Goal: Information Seeking & Learning: Check status

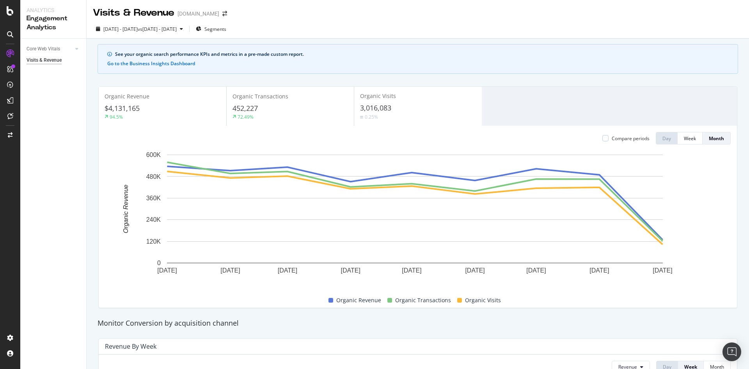
click at [57, 129] on div "EngagementAnalytics" at bounding box center [55, 130] width 53 height 8
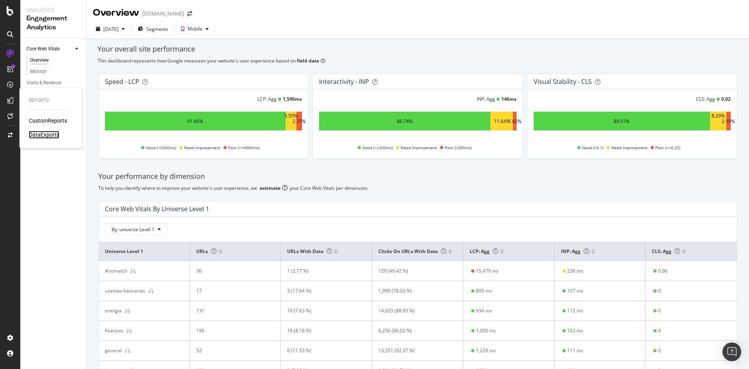
click at [43, 135] on div "DataExports" at bounding box center [44, 135] width 30 height 8
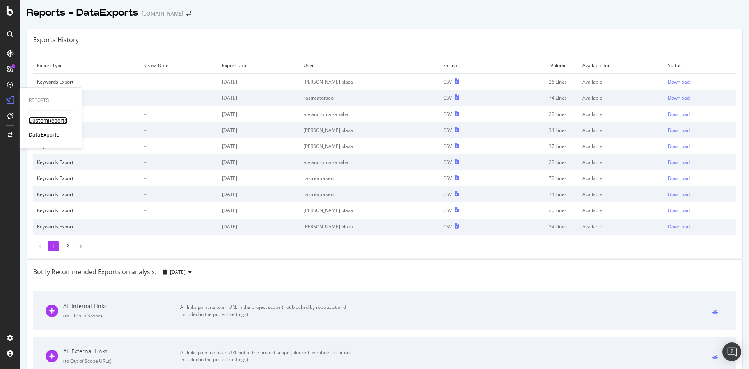
click at [41, 121] on div "CustomReports" at bounding box center [48, 121] width 38 height 8
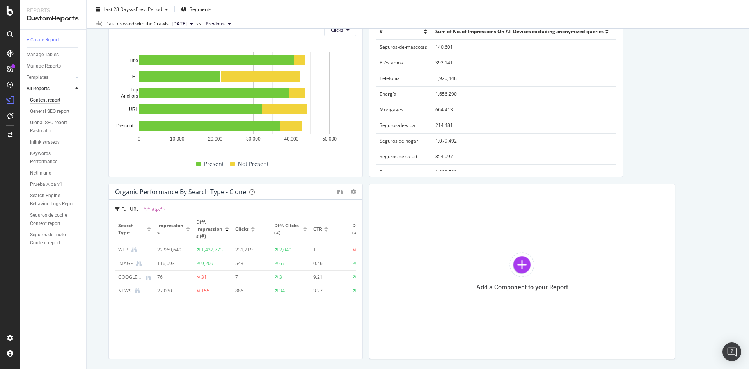
scroll to position [307, 0]
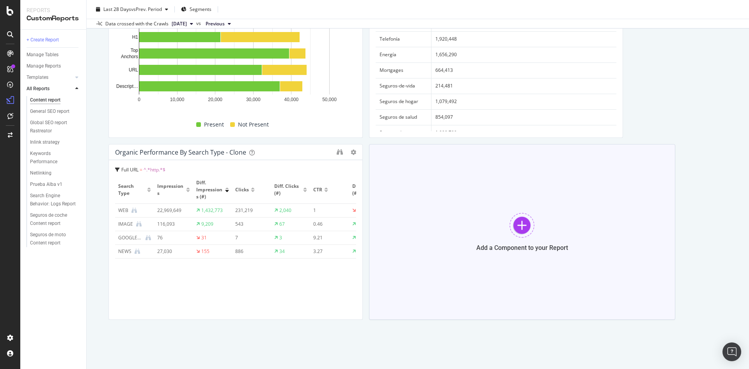
click at [479, 219] on div "Add a Component to your Report" at bounding box center [522, 232] width 306 height 176
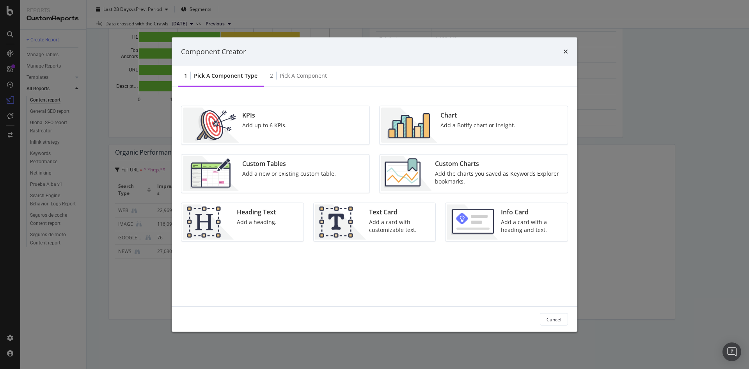
click at [300, 172] on div "Add a new or existing custom table." at bounding box center [289, 174] width 94 height 8
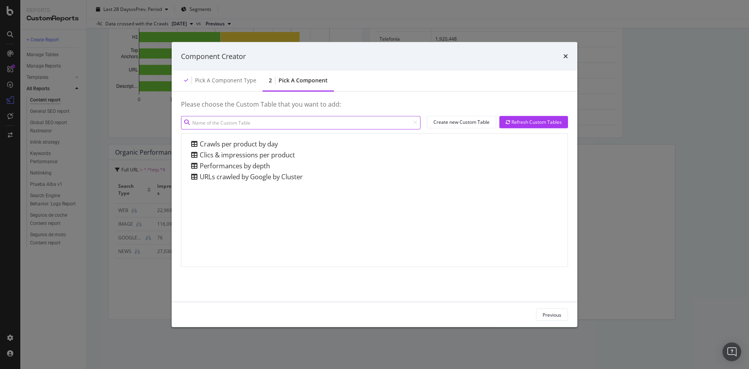
click at [223, 120] on input "modal" at bounding box center [300, 122] width 239 height 14
click at [450, 122] on div "Create new Custom Table" at bounding box center [461, 122] width 56 height 7
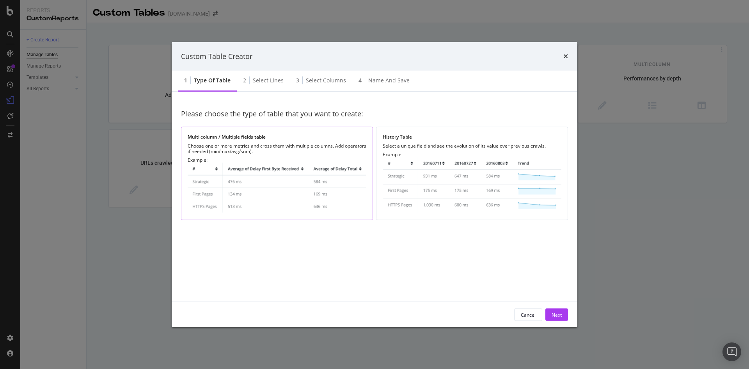
click at [294, 195] on img "modal" at bounding box center [277, 188] width 179 height 51
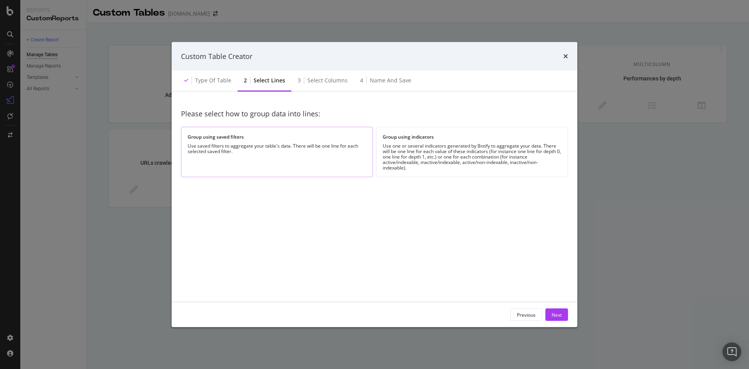
click at [295, 170] on div "Group using saved filters Use saved filters to aggregate your table's data. The…" at bounding box center [277, 152] width 192 height 50
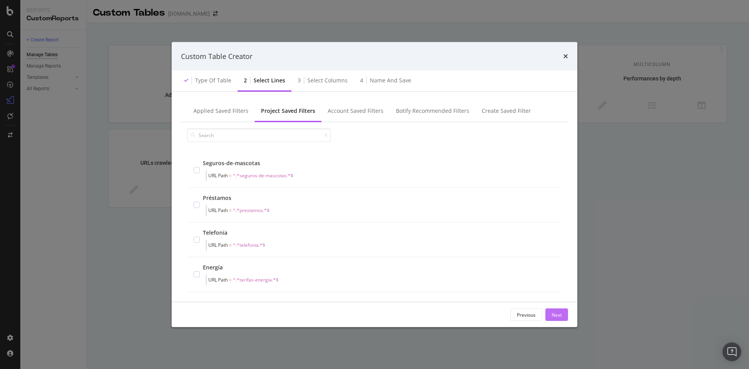
click at [555, 314] on div "Next" at bounding box center [556, 314] width 10 height 7
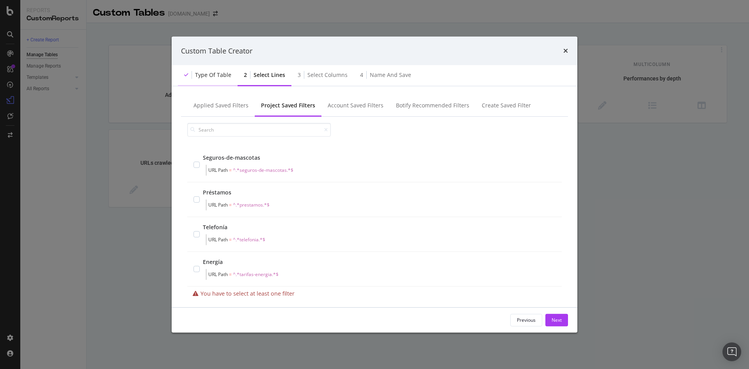
click at [205, 71] on div "Type of table" at bounding box center [208, 75] width 60 height 21
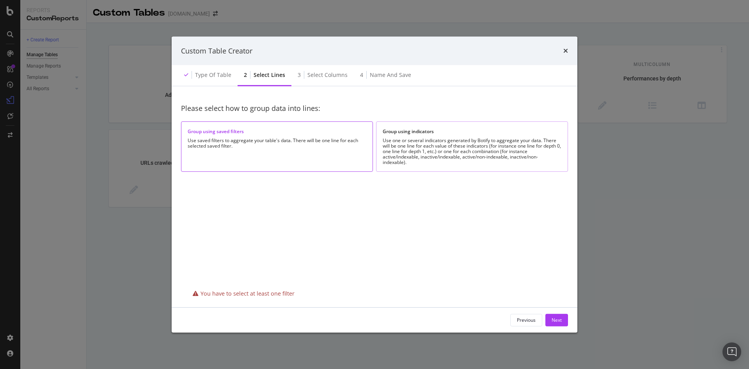
drag, startPoint x: 397, startPoint y: 144, endPoint x: 385, endPoint y: 146, distance: 11.9
click at [385, 146] on div "Use one or several indicators generated by Botify to aggregate your data. There…" at bounding box center [472, 151] width 179 height 27
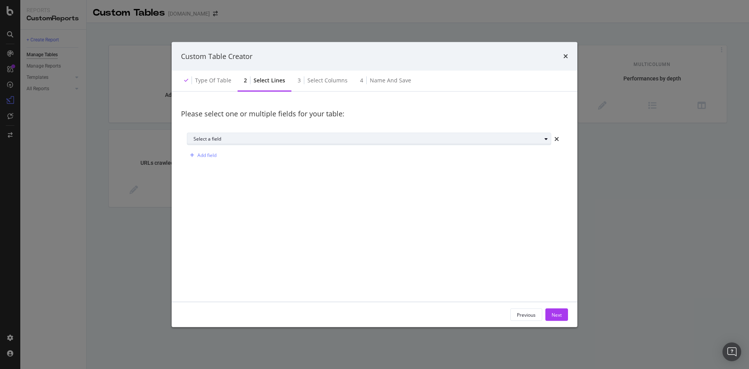
click at [383, 138] on div "Select a field" at bounding box center [367, 139] width 348 height 5
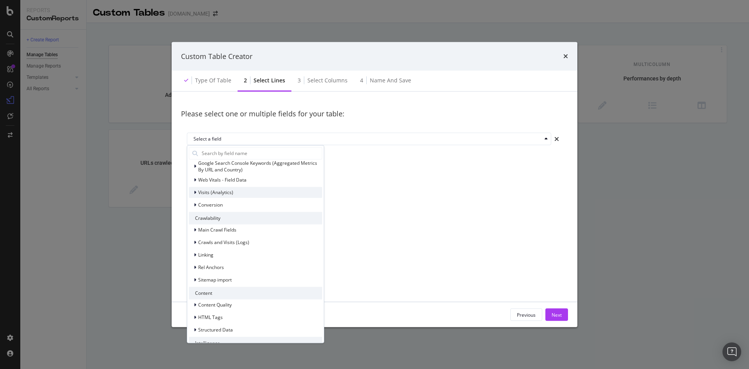
scroll to position [73, 0]
click at [215, 196] on div "Visits (Analytics)" at bounding box center [211, 192] width 44 height 8
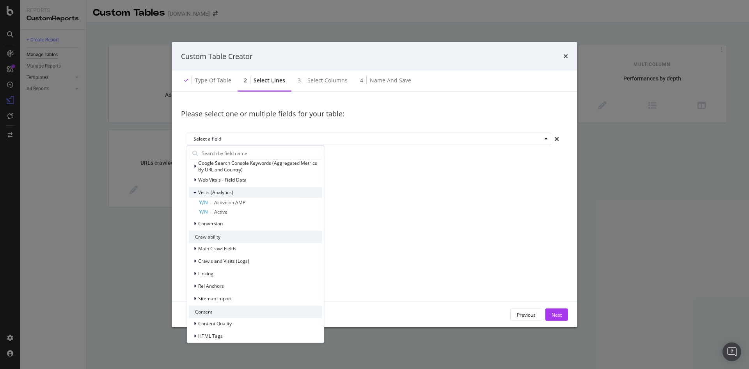
click at [208, 192] on span "Visits (Analytics)" at bounding box center [215, 192] width 35 height 7
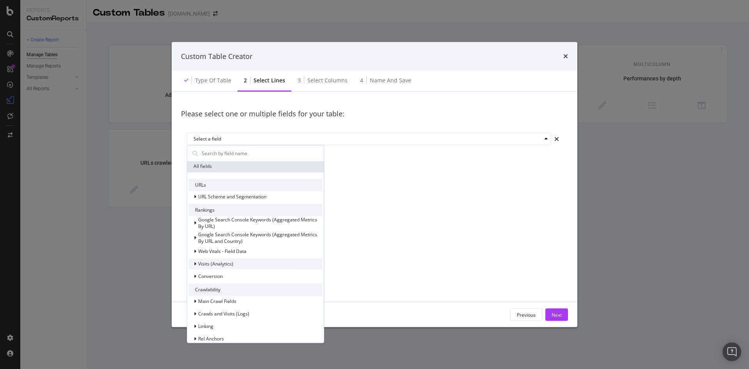
scroll to position [0, 0]
click at [227, 156] on input "modal" at bounding box center [261, 153] width 121 height 12
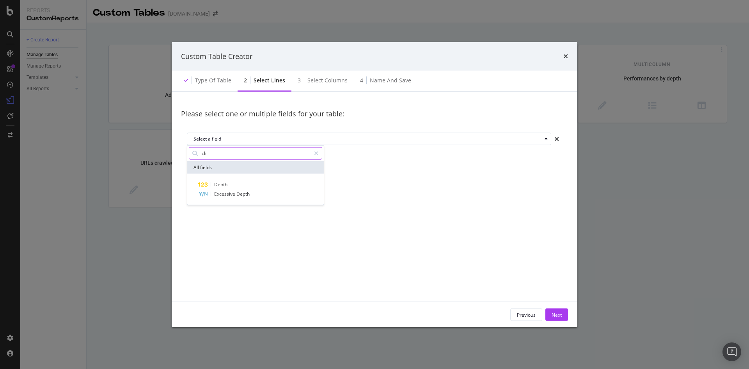
type input "cli"
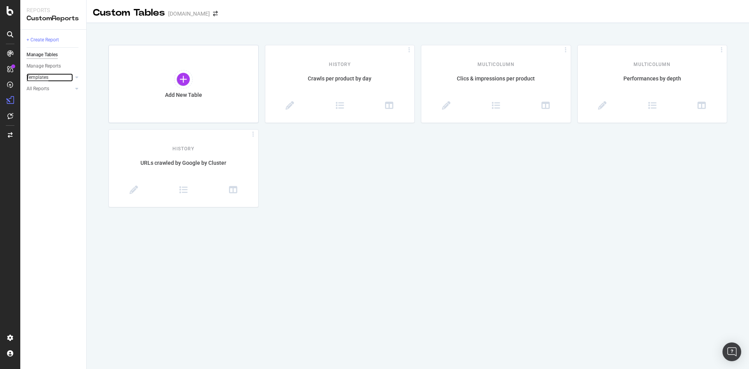
click at [38, 80] on div "Templates" at bounding box center [38, 77] width 22 height 8
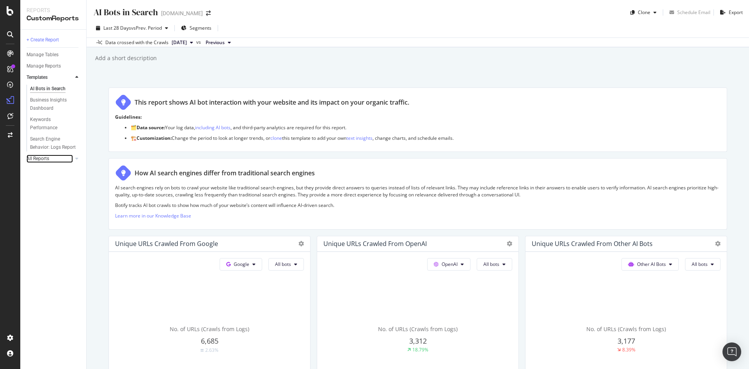
click at [56, 158] on link "All Reports" at bounding box center [50, 158] width 46 height 8
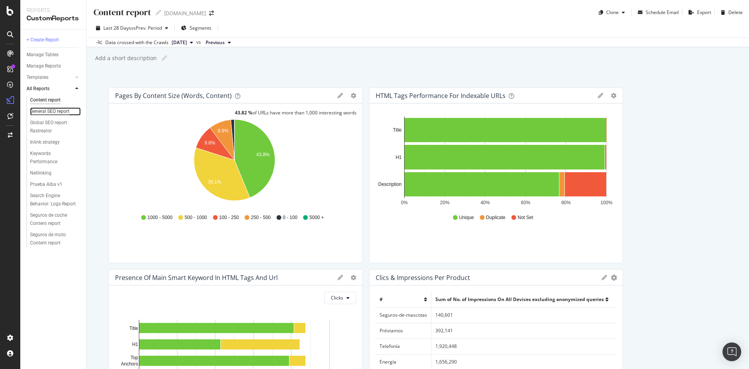
click at [43, 110] on div "General SEO report" at bounding box center [49, 111] width 39 height 8
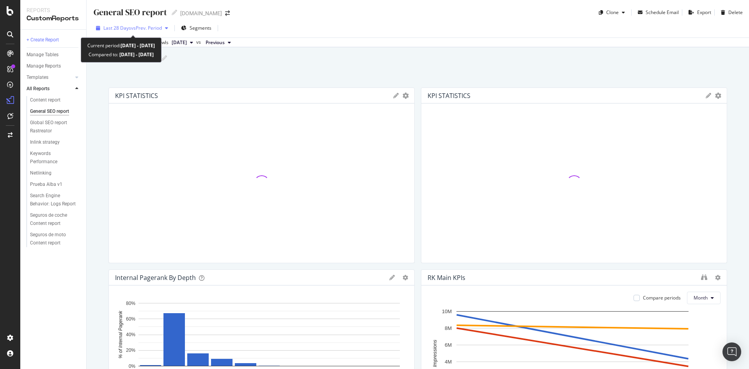
click at [170, 32] on div "Last 28 Days vs Prev. Period" at bounding box center [132, 28] width 78 height 12
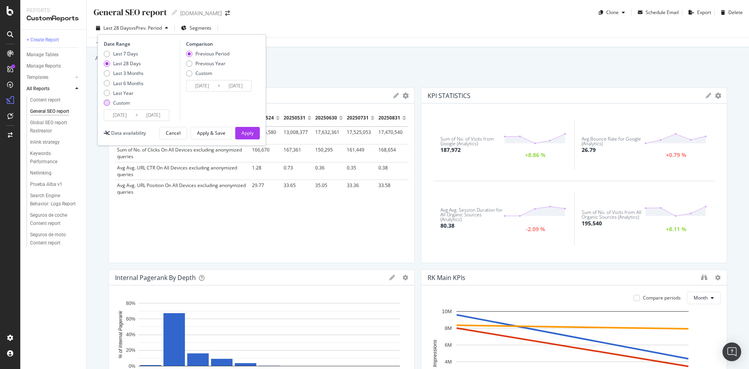
click at [116, 102] on div "Custom" at bounding box center [121, 102] width 17 height 7
click at [128, 115] on input "2025/08/12" at bounding box center [119, 115] width 31 height 11
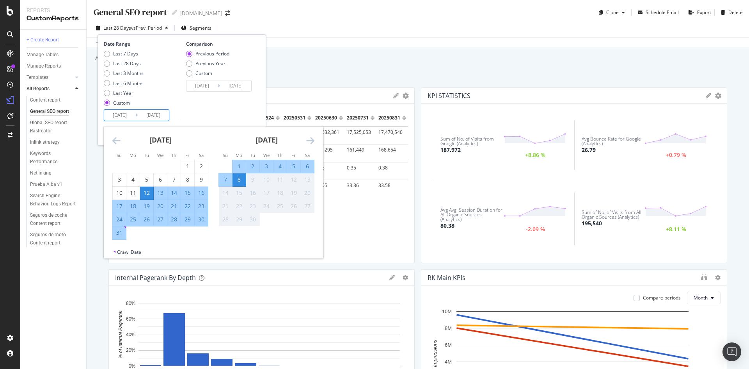
drag, startPoint x: 128, startPoint y: 115, endPoint x: 115, endPoint y: 139, distance: 27.2
click at [115, 121] on div "2025/08/12 Navigate forward to interact with the calendar and select a date. Pr…" at bounding box center [137, 115] width 66 height 12
click at [118, 142] on icon "Move backward to switch to the previous month." at bounding box center [116, 140] width 8 height 9
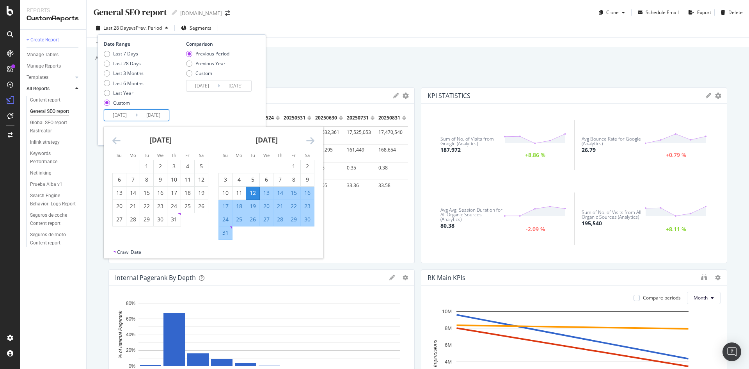
click at [115, 138] on icon "Move backward to switch to the previous month." at bounding box center [116, 140] width 8 height 9
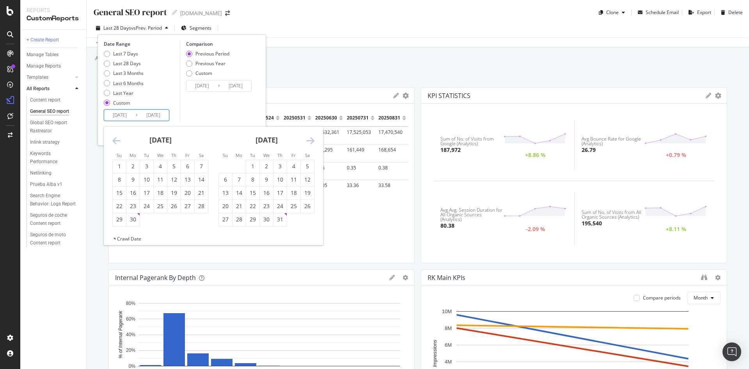
click at [115, 138] on icon "Move backward to switch to the previous month." at bounding box center [116, 140] width 8 height 9
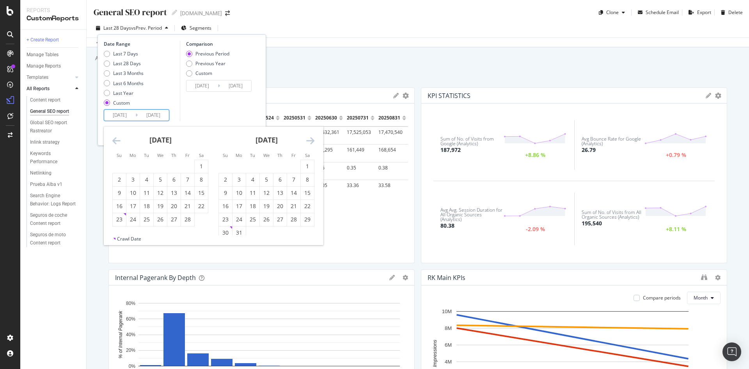
click at [115, 138] on icon "Move backward to switch to the previous month." at bounding box center [116, 140] width 8 height 9
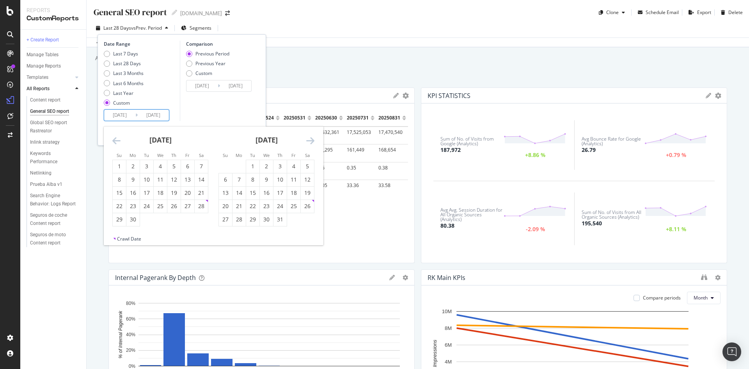
click at [115, 138] on icon "Move backward to switch to the previous month." at bounding box center [116, 140] width 8 height 9
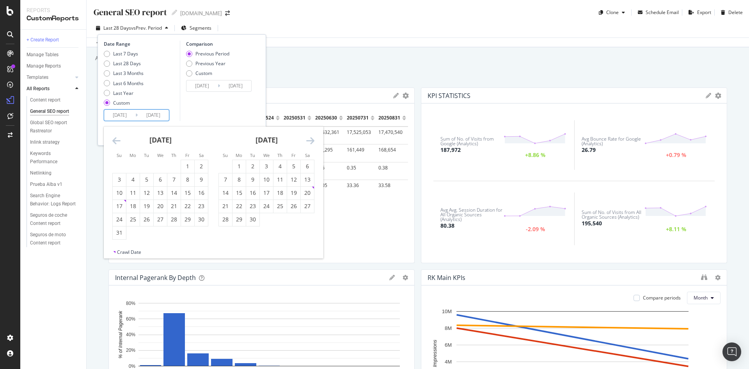
click at [115, 138] on icon "Move backward to switch to the previous month." at bounding box center [116, 140] width 8 height 9
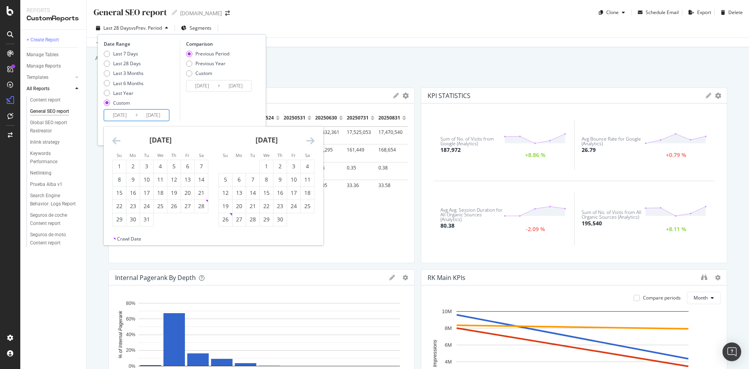
click at [115, 138] on icon "Move backward to switch to the previous month." at bounding box center [116, 140] width 8 height 9
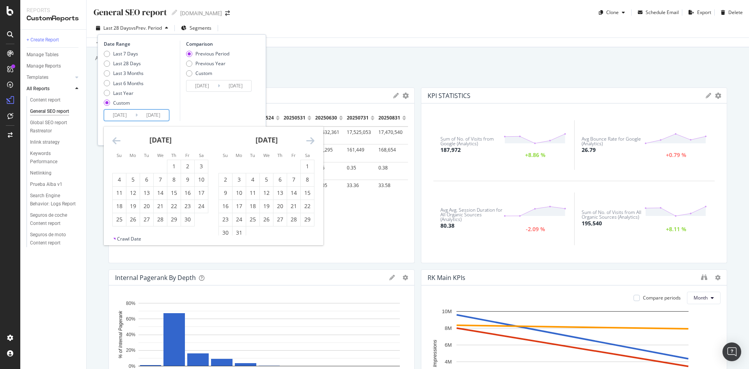
click at [115, 138] on icon "Move backward to switch to the previous month." at bounding box center [116, 140] width 8 height 9
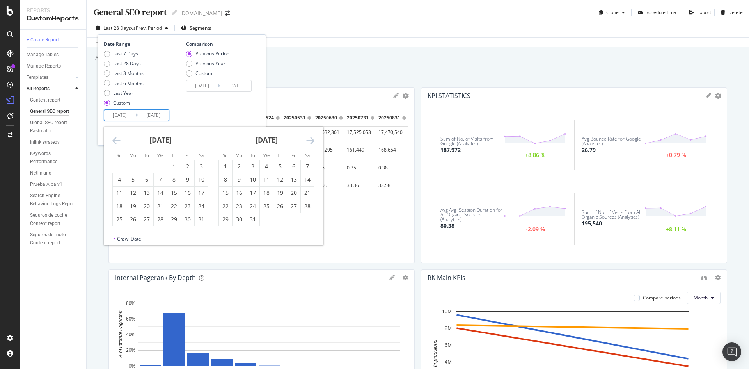
click at [115, 138] on icon "Move backward to switch to the previous month." at bounding box center [116, 140] width 8 height 9
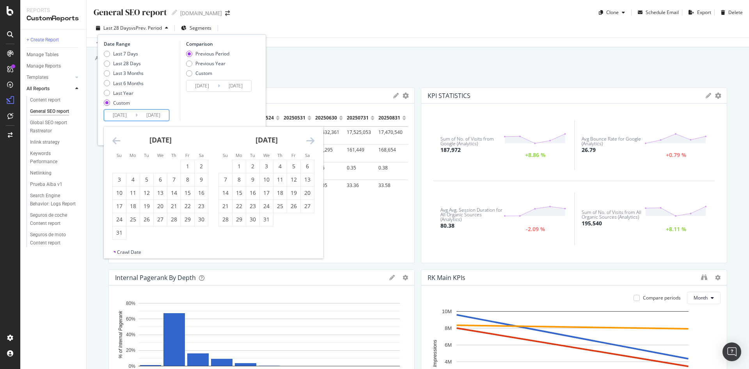
click at [115, 138] on icon "Move backward to switch to the previous month." at bounding box center [116, 140] width 8 height 9
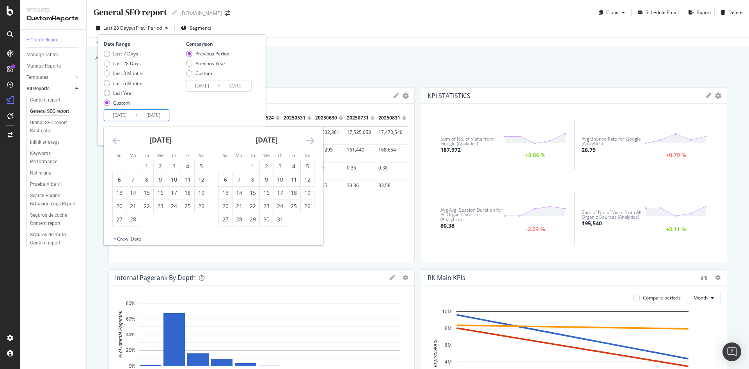
click at [115, 138] on icon "Move backward to switch to the previous month." at bounding box center [116, 140] width 8 height 9
click at [201, 163] on div "1" at bounding box center [201, 166] width 13 height 8
type input "2022/01/01"
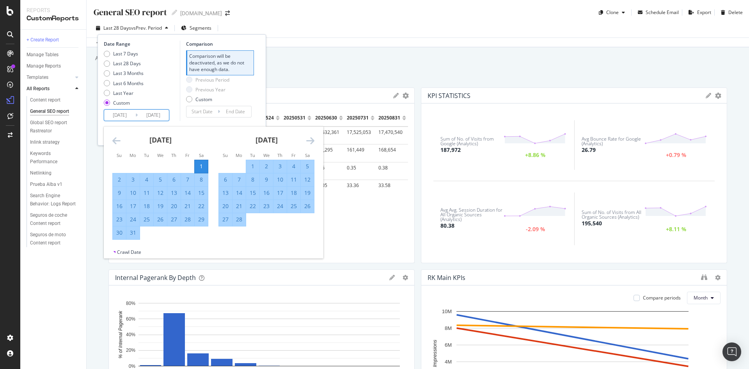
click at [309, 142] on icon "Move forward to switch to the next month." at bounding box center [310, 140] width 8 height 9
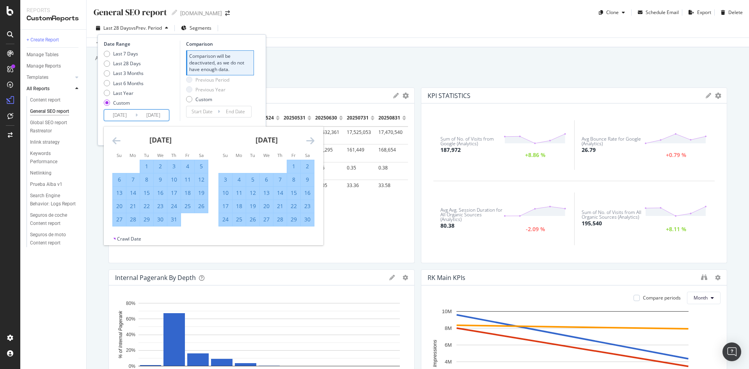
click at [309, 142] on icon "Move forward to switch to the next month." at bounding box center [310, 140] width 8 height 9
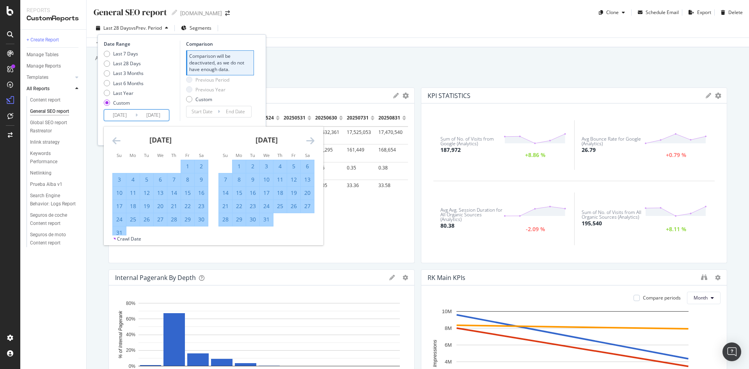
click at [309, 142] on icon "Move forward to switch to the next month." at bounding box center [310, 140] width 8 height 9
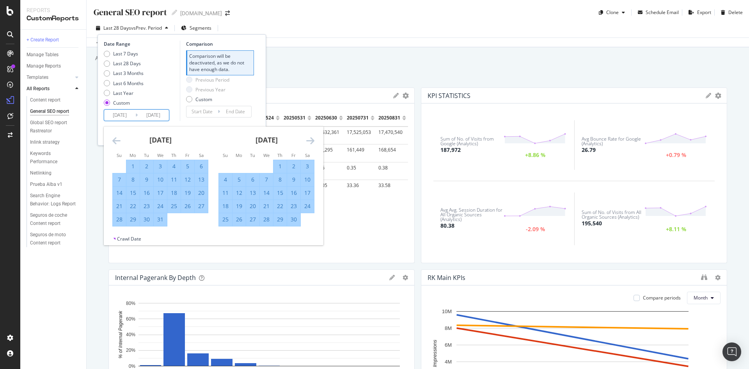
click at [309, 142] on icon "Move forward to switch to the next month." at bounding box center [310, 140] width 8 height 9
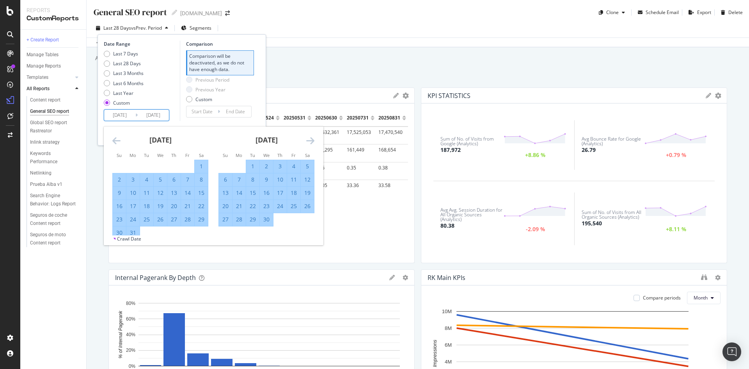
click at [309, 142] on icon "Move forward to switch to the next month." at bounding box center [310, 140] width 8 height 9
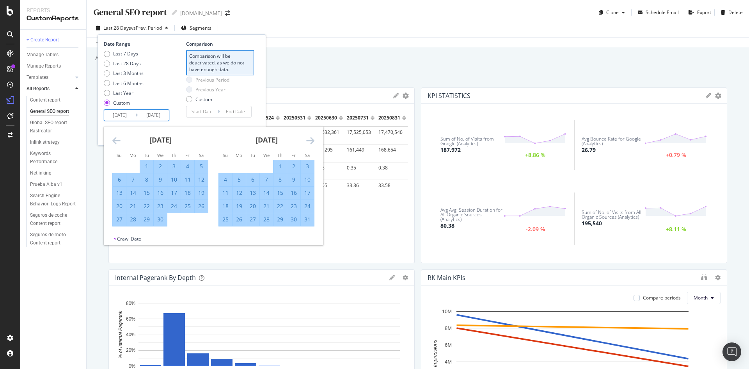
click at [308, 219] on div "31" at bounding box center [307, 219] width 13 height 8
type input "2022/12/31"
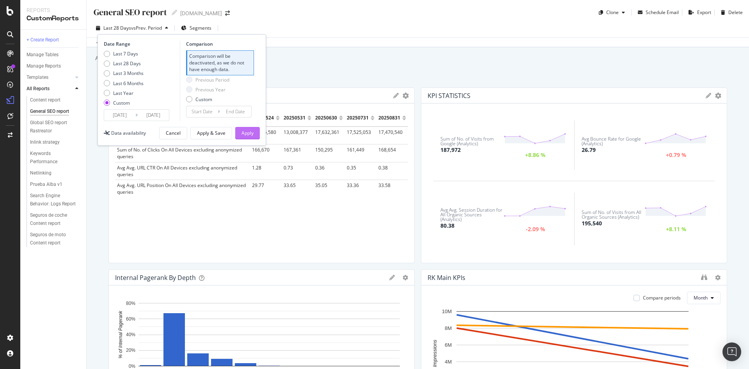
click at [245, 137] on div "Apply" at bounding box center [247, 133] width 12 height 12
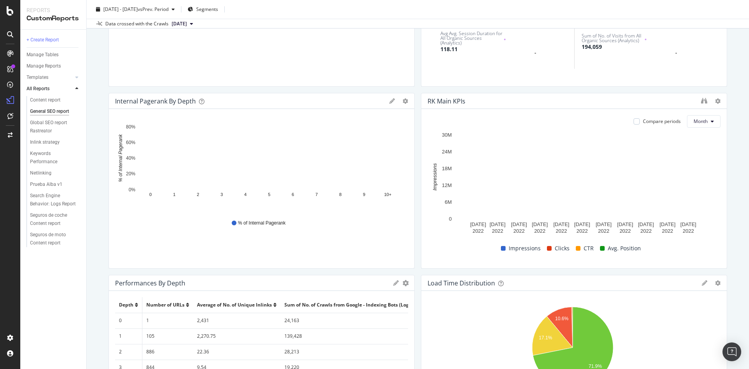
scroll to position [176, 0]
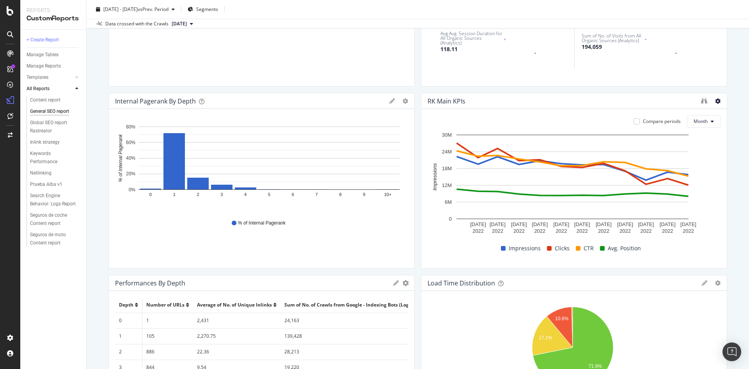
click at [715, 103] on icon at bounding box center [717, 100] width 5 height 5
click at [613, 103] on div "RK Main KPIs" at bounding box center [561, 101] width 269 height 8
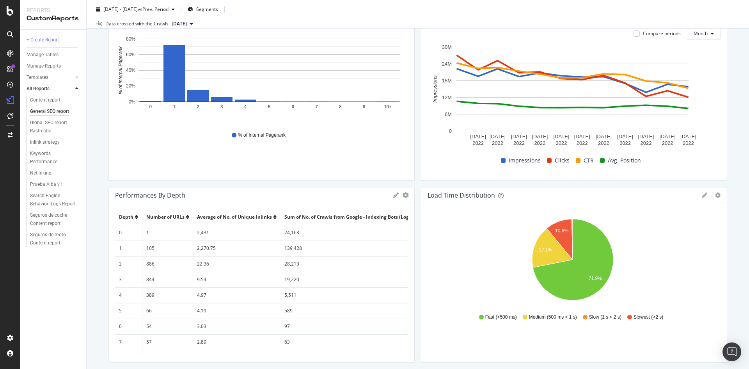
scroll to position [180, 0]
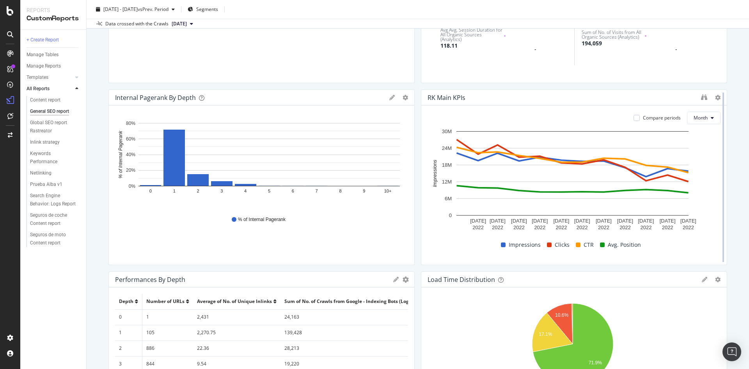
drag, startPoint x: 534, startPoint y: 101, endPoint x: 714, endPoint y: 95, distance: 179.5
click at [719, 95] on div at bounding box center [723, 177] width 8 height 176
click at [709, 96] on div at bounding box center [711, 98] width 20 height 8
click at [719, 98] on div at bounding box center [723, 177] width 8 height 176
click at [715, 98] on icon at bounding box center [717, 97] width 5 height 5
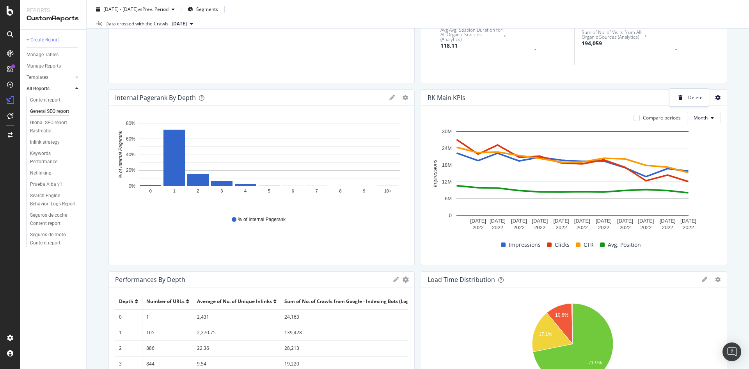
click at [609, 107] on div "Compare periods Month 1 Feb. 2022 1 Mar. 2022 1 Apr. 2022 1 May. 2022 1 Jun. 20…" at bounding box center [573, 184] width 305 height 159
click at [701, 94] on icon "binoculars" at bounding box center [704, 97] width 6 height 6
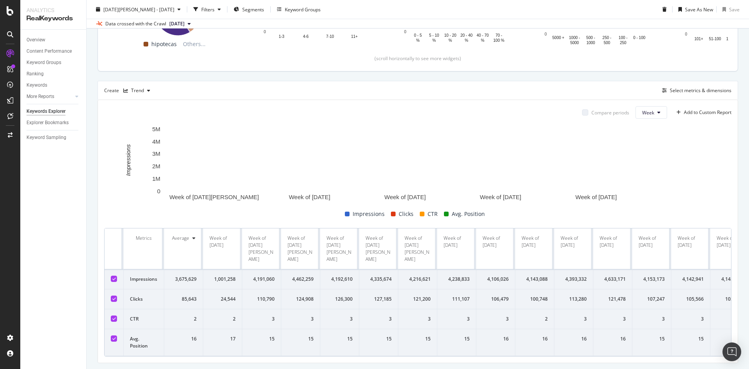
scroll to position [188, 0]
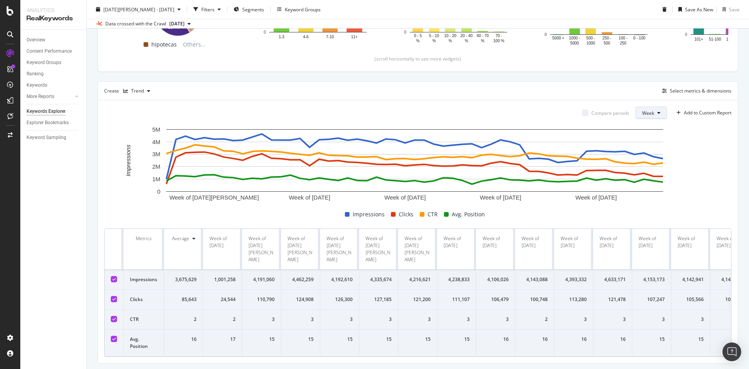
click at [646, 112] on span "Week" at bounding box center [648, 113] width 12 height 7
click at [644, 158] on span "Month" at bounding box center [643, 157] width 14 height 7
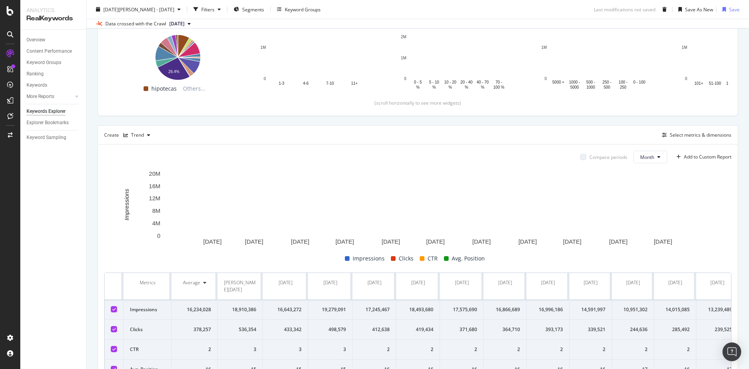
scroll to position [188, 0]
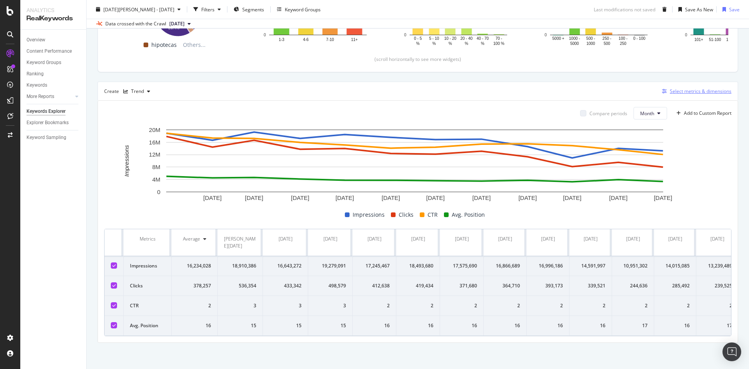
click at [695, 90] on div "Select metrics & dimensions" at bounding box center [701, 91] width 62 height 7
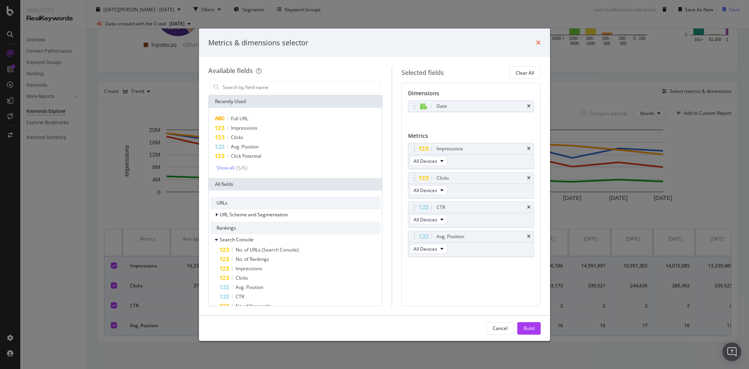
click at [537, 43] on icon "times" at bounding box center [538, 42] width 5 height 6
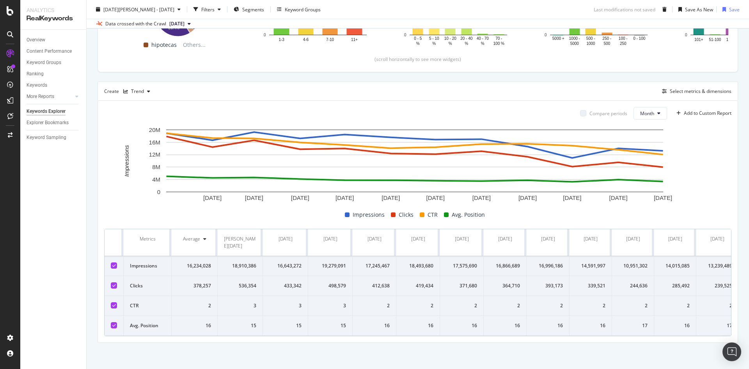
drag, startPoint x: 127, startPoint y: 229, endPoint x: 545, endPoint y: 356, distance: 436.7
click at [545, 356] on div "By website Description: Top Charts Clicks By universe Level 1 By: universe Leve…" at bounding box center [418, 115] width 662 height 510
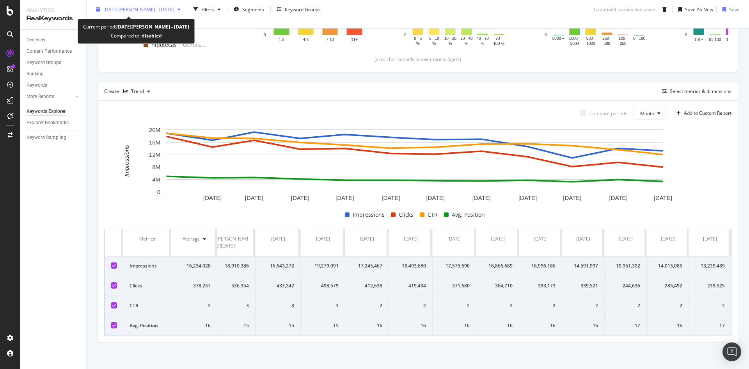
click at [144, 12] on span "2022 Jan. 1st - Dec. 31st" at bounding box center [138, 9] width 71 height 7
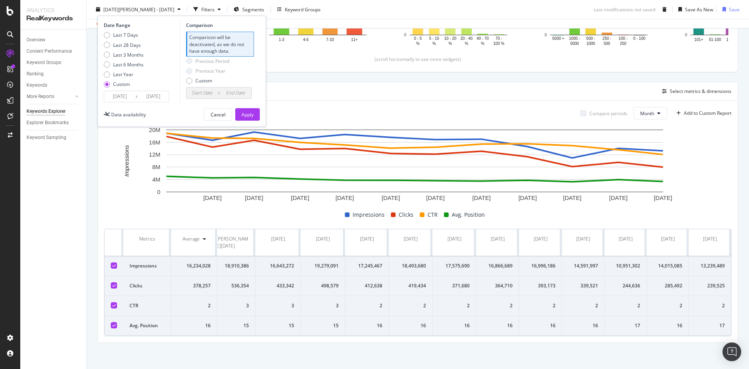
click at [118, 94] on input "2022/01/01" at bounding box center [119, 96] width 31 height 11
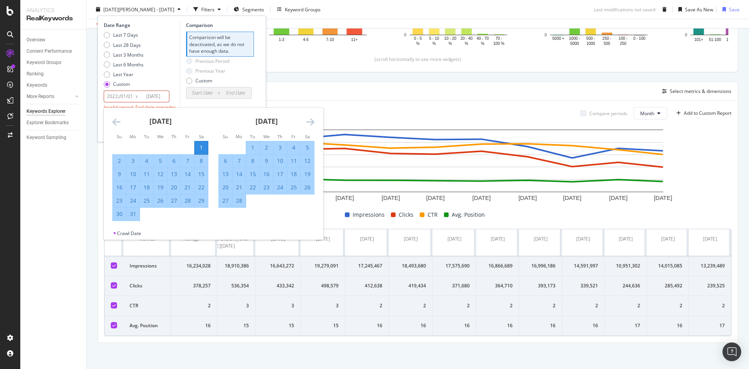
type input "2022/01/01"
click at [169, 67] on div "Last 7 Days Last 28 Days Last 3 Months Last 6 Months Last Year Custom" at bounding box center [141, 61] width 74 height 59
type input "2022/12/31"
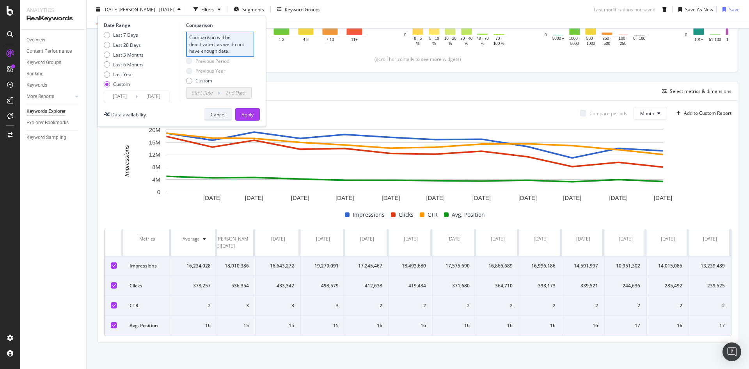
click at [218, 115] on div "Cancel" at bounding box center [218, 114] width 15 height 7
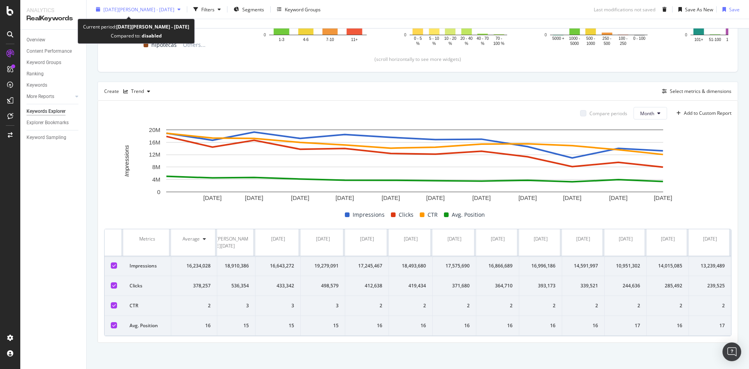
click at [144, 12] on span "2022 Jan. 1st - Dec. 31st" at bounding box center [138, 9] width 71 height 7
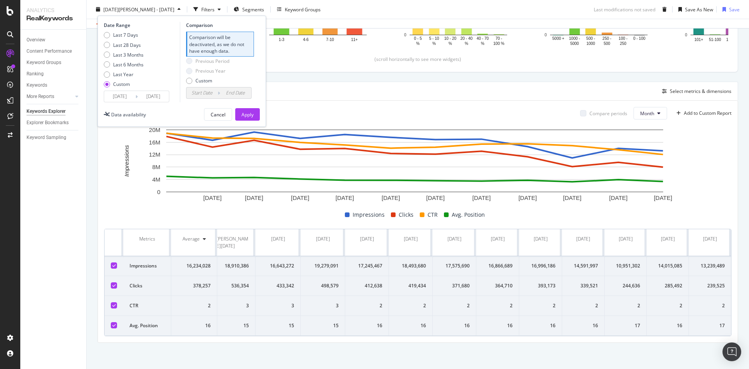
click at [117, 96] on input "2022/01/01" at bounding box center [119, 96] width 31 height 11
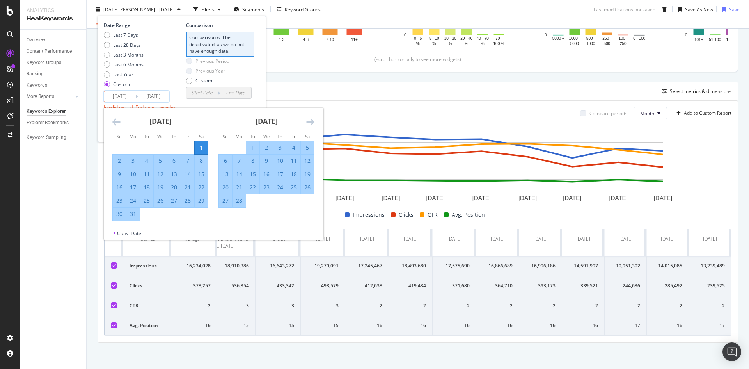
type input "2025/01/01"
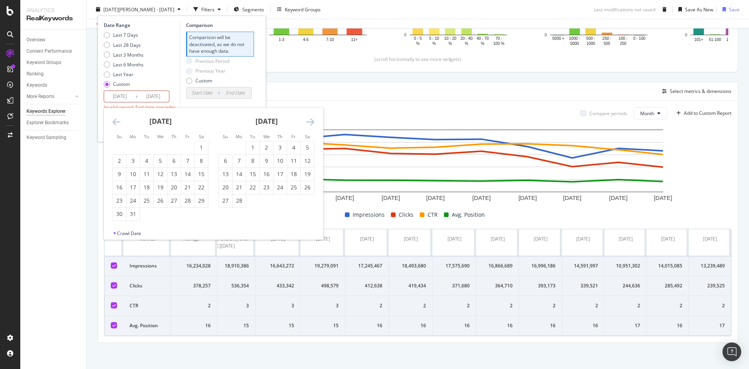
click at [150, 96] on input "2022/12/31" at bounding box center [153, 96] width 31 height 11
click at [176, 101] on div "Date Range Last 7 Days Last 28 Days Last 3 Months Last 6 Months Last Year Custo…" at bounding box center [141, 69] width 74 height 95
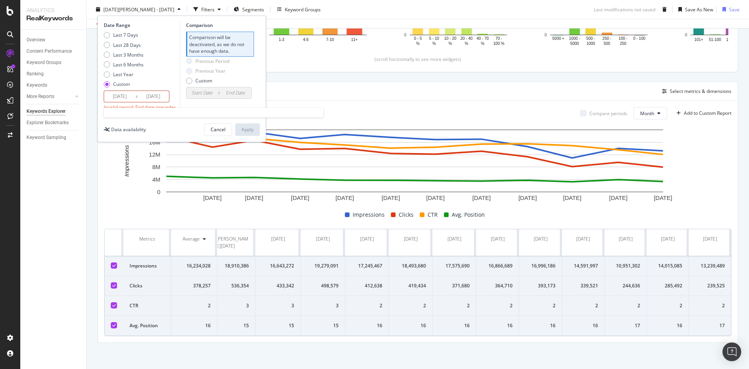
click at [154, 96] on input "2022/12/31" at bounding box center [153, 96] width 31 height 11
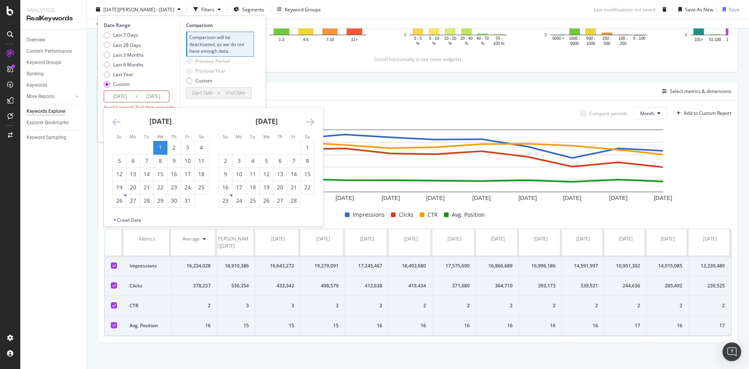
click at [313, 119] on icon "Move forward to switch to the next month." at bounding box center [310, 121] width 8 height 9
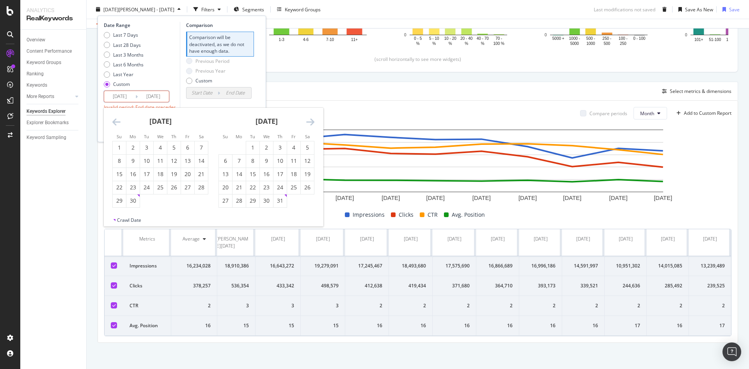
click at [313, 119] on icon "Move forward to switch to the next month." at bounding box center [310, 121] width 8 height 9
click at [308, 125] on icon "Move forward to switch to the next month." at bounding box center [310, 121] width 8 height 9
click at [244, 146] on div "1" at bounding box center [238, 148] width 13 height 8
type input "2025/09/01"
type input "2024/05/01"
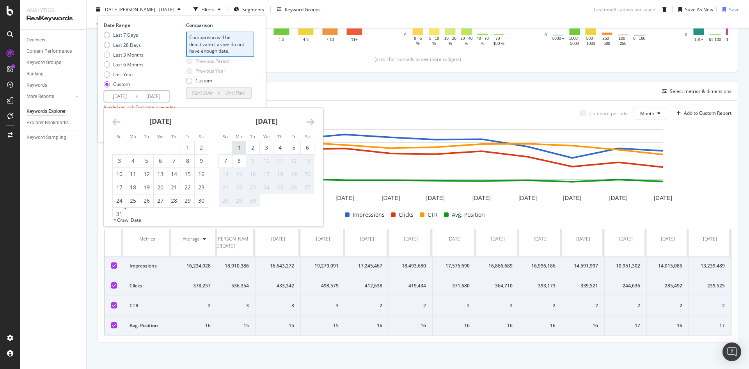
type input "2024/12/31"
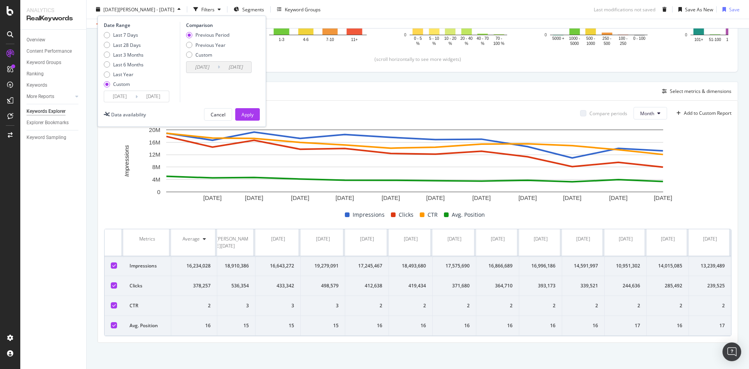
click at [167, 98] on input "2025/09/01" at bounding box center [153, 96] width 31 height 11
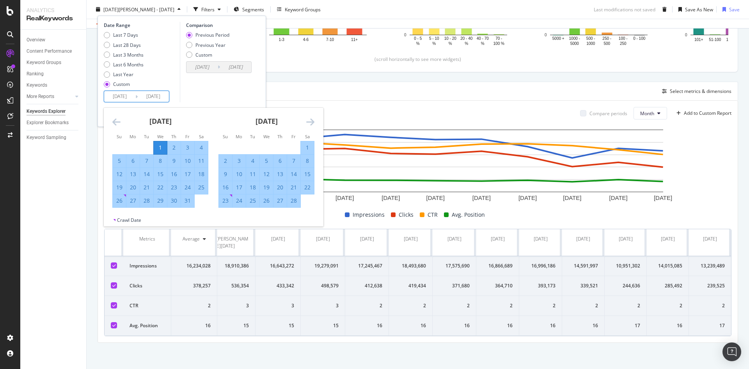
click at [257, 100] on div "Date Range Last 7 Days Last 28 Days Last 3 Months Last 6 Months Last Year Custo…" at bounding box center [182, 62] width 156 height 80
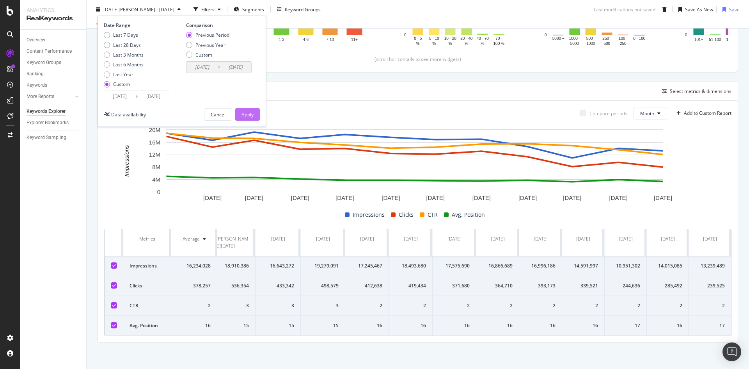
click at [251, 112] on div "Apply" at bounding box center [247, 114] width 12 height 7
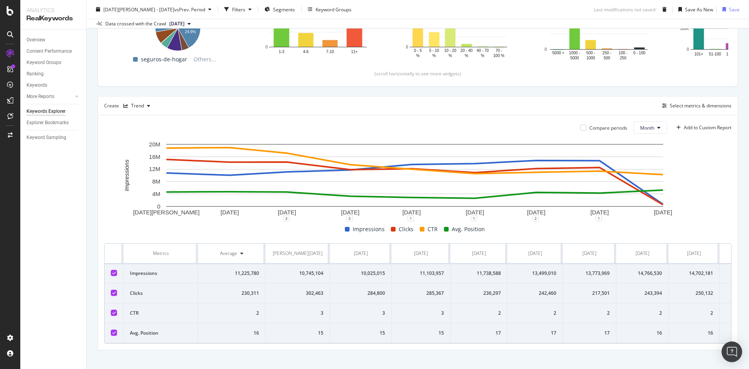
scroll to position [0, 45]
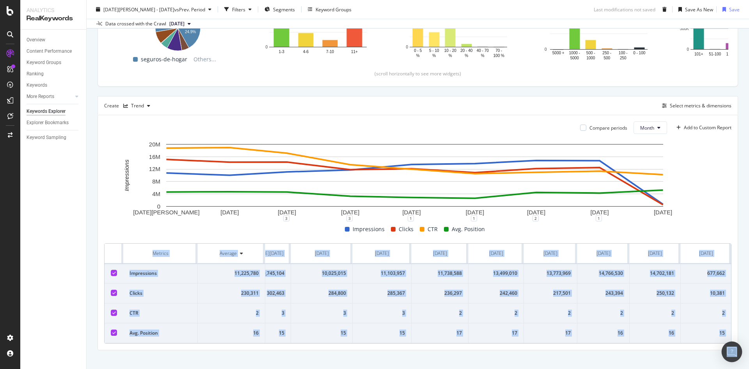
drag, startPoint x: 107, startPoint y: 246, endPoint x: 725, endPoint y: 350, distance: 626.9
click at [725, 350] on body "Analytics RealKeywords Overview Content Performance Keyword Groups Ranking Keyw…" at bounding box center [374, 184] width 749 height 369
copy thead
click at [53, 262] on div "Overview Content Performance Keyword Groups Ranking Keywords More Reports Count…" at bounding box center [53, 199] width 66 height 339
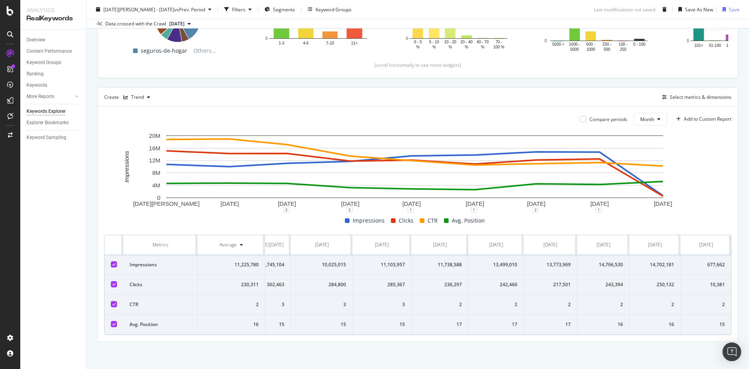
scroll to position [0, 0]
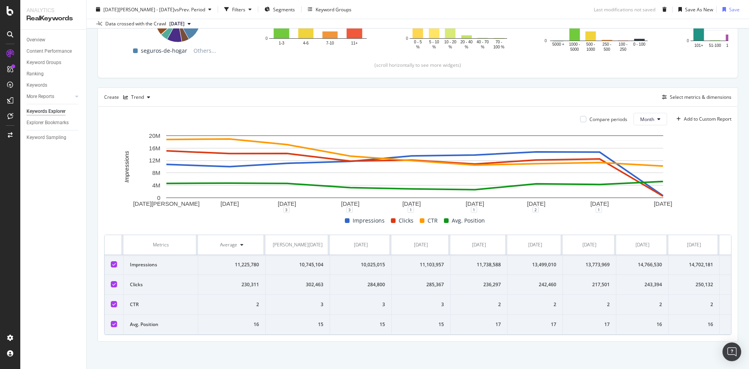
click at [582, 116] on div "Compare periods" at bounding box center [603, 119] width 47 height 7
click at [580, 116] on div at bounding box center [583, 119] width 6 height 6
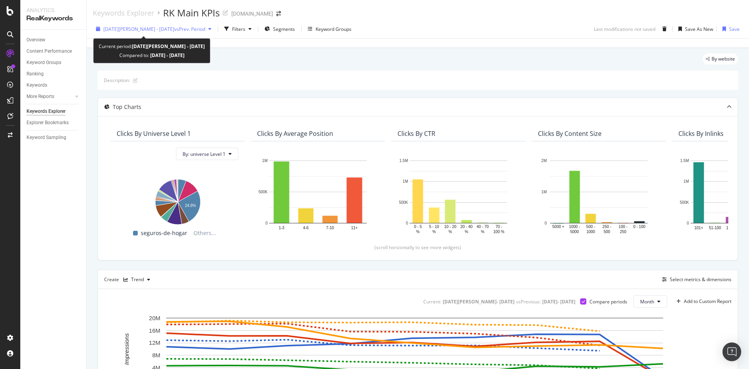
click at [149, 28] on span "2025 Jan. 1st - Sep. 1st" at bounding box center [138, 29] width 71 height 7
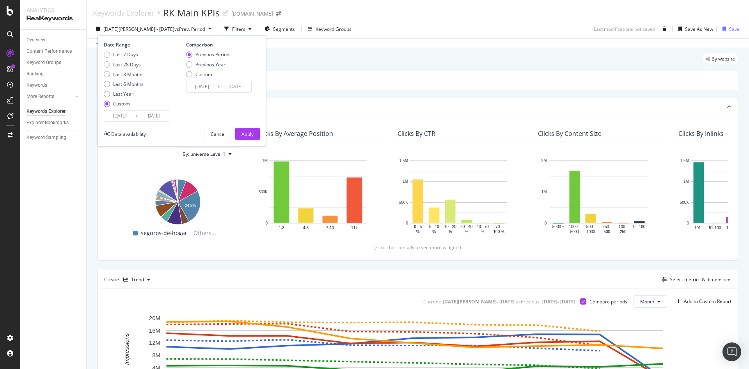
click at [117, 117] on input "2025/01/01" at bounding box center [119, 115] width 31 height 11
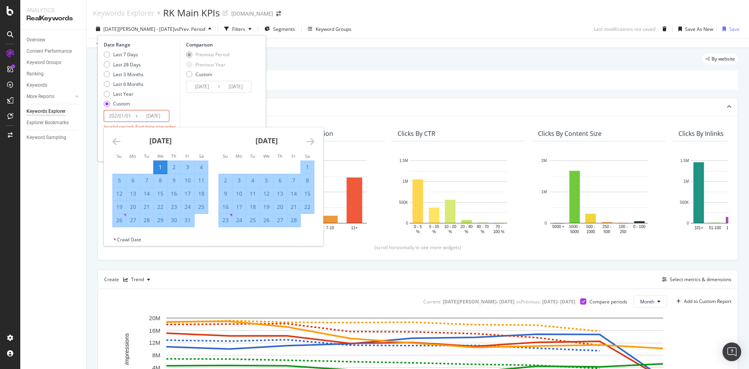
type input "2025/01/01"
type input "2022/01/01"
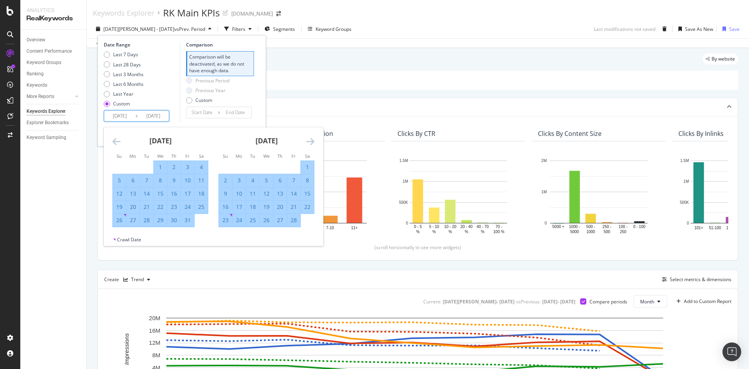
click at [150, 115] on input "2025/09/01" at bounding box center [153, 115] width 31 height 11
drag, startPoint x: 149, startPoint y: 113, endPoint x: 210, endPoint y: 118, distance: 61.4
click at [210, 118] on div "Date Range Last 7 Days Last 28 Days Last 3 Months Last 6 Months Last Year Custo…" at bounding box center [182, 81] width 156 height 80
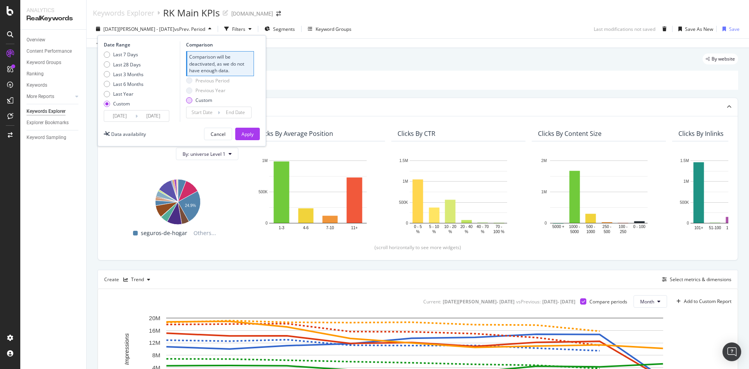
type input "2022/12/31"
click at [203, 99] on div "Custom" at bounding box center [203, 100] width 17 height 7
type input "2021/09/14"
type input "2021/12/31"
click at [198, 90] on input "2021/09/14" at bounding box center [201, 86] width 31 height 11
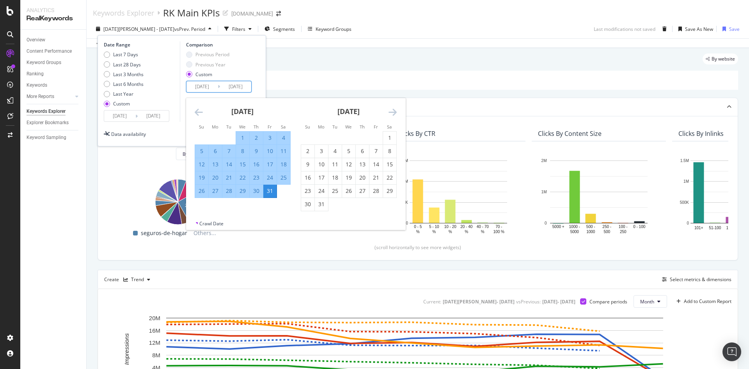
click at [197, 88] on input "2021/09/14" at bounding box center [201, 86] width 31 height 11
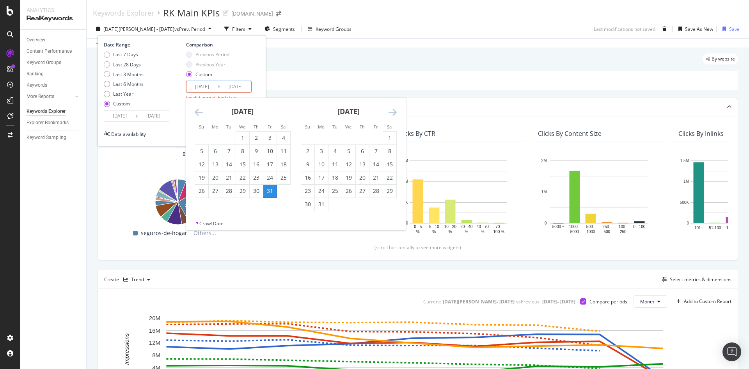
type input "2025/01/01"
click at [181, 92] on div "Comparison Previous Period Previous Year Custom 2025/01/01 Navigate forward to …" at bounding box center [217, 81] width 74 height 80
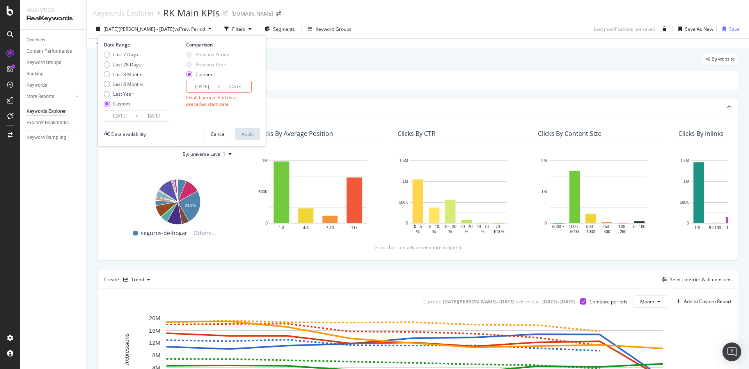
click at [250, 118] on div "Comparison Previous Period Previous Year Custom 2025/01/01 Navigate forward to …" at bounding box center [217, 81] width 74 height 80
click at [232, 87] on input "2021/12/31" at bounding box center [235, 86] width 31 height 11
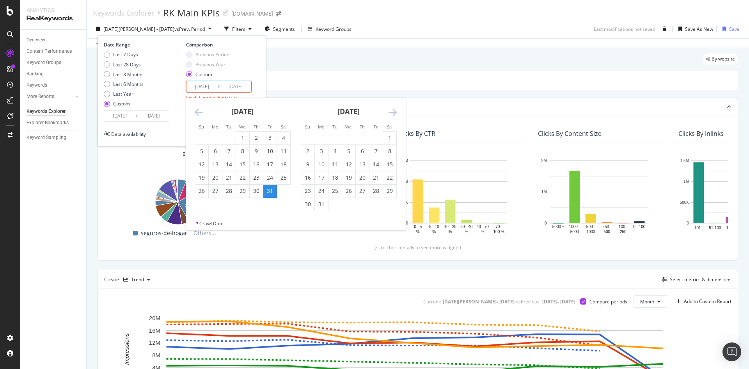
click at [250, 90] on input "2025/12/31" at bounding box center [235, 86] width 31 height 11
click at [262, 91] on div "Date Range Last 7 Days Last 28 Days Last 3 Months Last 6 Months Last Year Custo…" at bounding box center [182, 90] width 168 height 111
type input "2021/12/31"
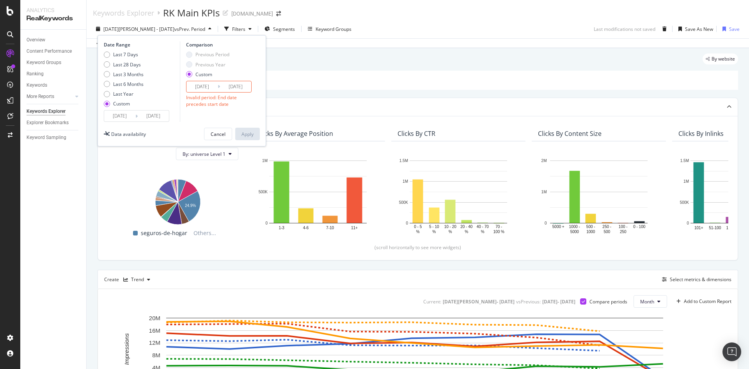
click at [231, 111] on div "Comparison Previous Period Previous Year Custom 2025/01/01 Navigate forward to …" at bounding box center [217, 81] width 74 height 80
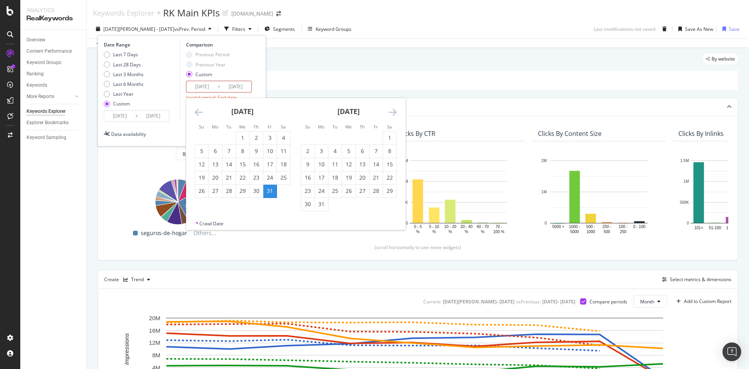
click at [209, 87] on input "2025/01/01" at bounding box center [201, 86] width 31 height 11
click at [394, 114] on icon "Move forward to switch to the next month." at bounding box center [392, 111] width 8 height 9
click at [394, 113] on icon "Move forward to switch to the next month." at bounding box center [392, 111] width 8 height 9
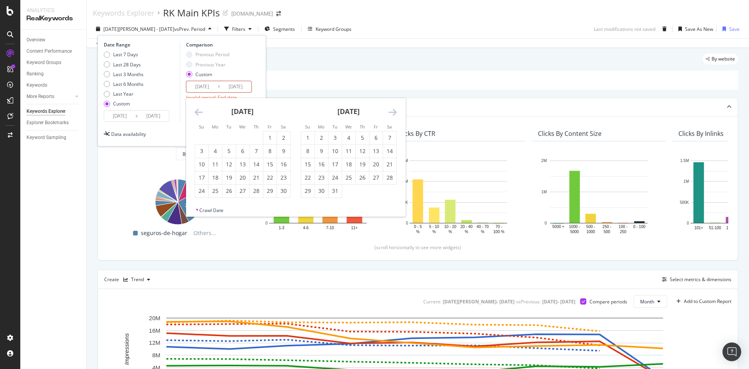
click at [394, 113] on icon "Move forward to switch to the next month." at bounding box center [392, 111] width 8 height 9
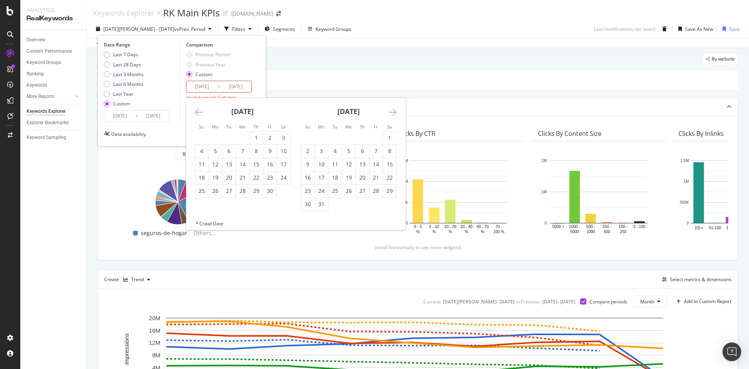
click at [394, 113] on icon "Move forward to switch to the next month." at bounding box center [392, 111] width 8 height 9
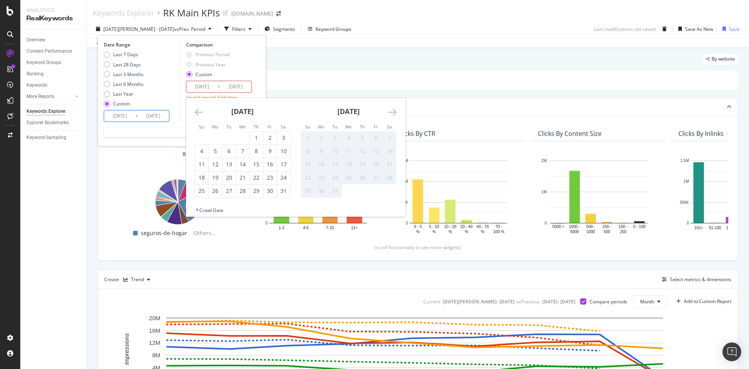
click at [159, 111] on input "2022/12/31" at bounding box center [153, 115] width 31 height 11
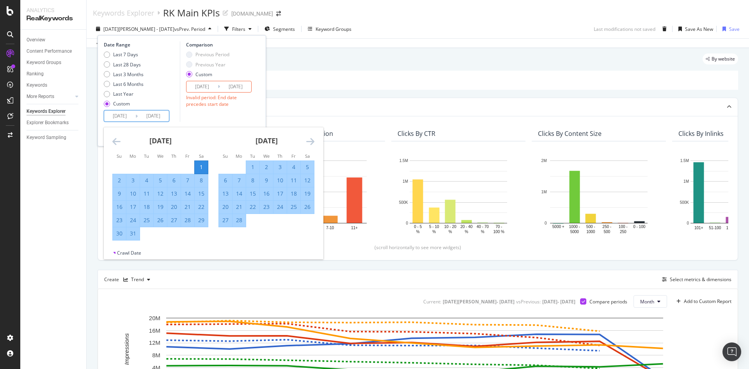
click at [159, 111] on input "2022/12/31" at bounding box center [153, 115] width 31 height 11
drag, startPoint x: 108, startPoint y: 116, endPoint x: 191, endPoint y: 113, distance: 83.1
click at [191, 113] on div "Date Range Last 7 Days Last 28 Days Last 3 Months Last 6 Months Last Year Custo…" at bounding box center [182, 81] width 156 height 80
click at [195, 88] on input "2025/01/01" at bounding box center [201, 86] width 31 height 11
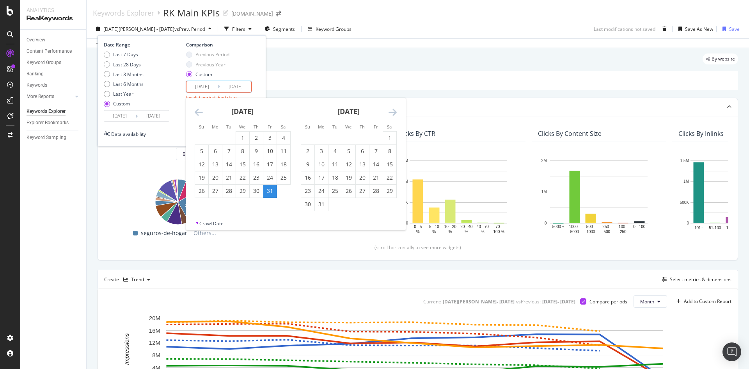
paste input "022/01/012"
click at [186, 86] on input "202022/01/0125/01/01" at bounding box center [201, 86] width 31 height 11
paste input "2"
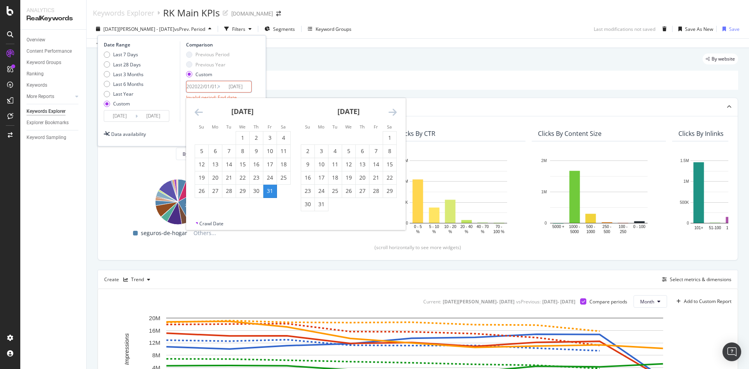
type input "2022/01/01"
click at [148, 117] on input "2022/12/31" at bounding box center [153, 115] width 31 height 11
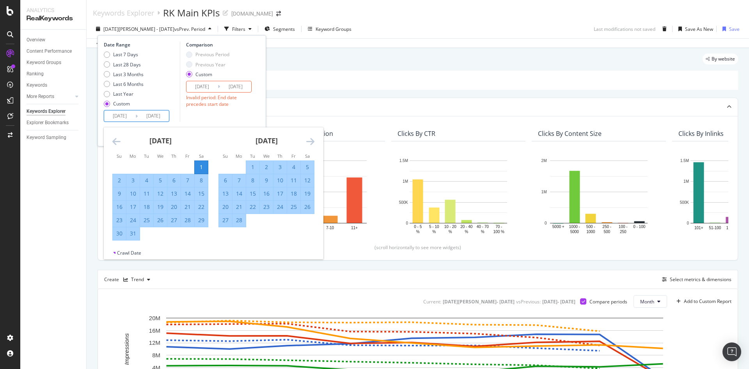
click at [148, 117] on input "2022/12/31" at bounding box center [153, 115] width 31 height 11
click at [241, 87] on input "2021/12/31" at bounding box center [235, 86] width 31 height 11
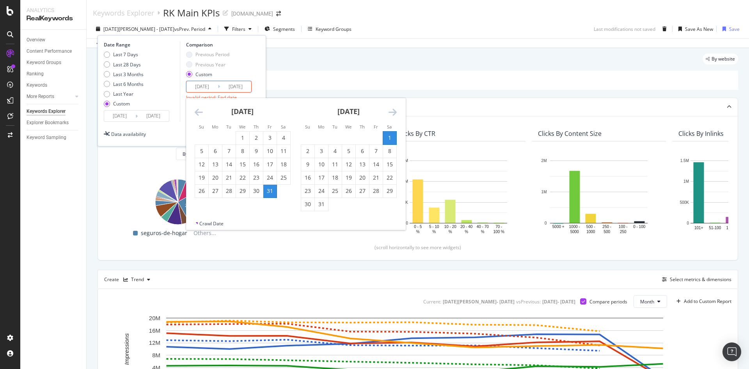
paste input "2022/12/31"
click at [241, 87] on input "2021/122022/12/31/31" at bounding box center [235, 86] width 31 height 11
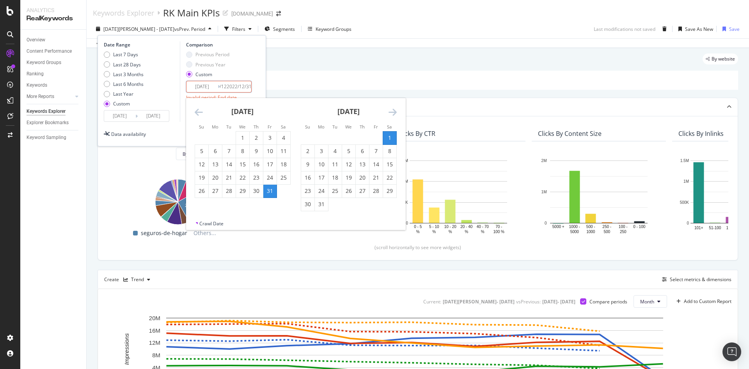
paste input "2/12"
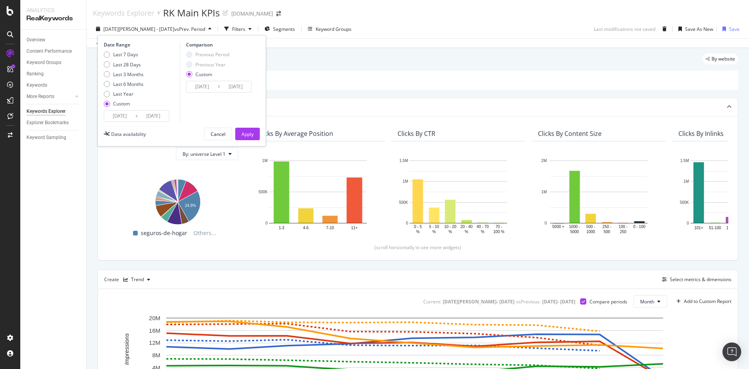
type input "2022/12/31"
click at [122, 120] on input "2022/01/01" at bounding box center [119, 115] width 31 height 11
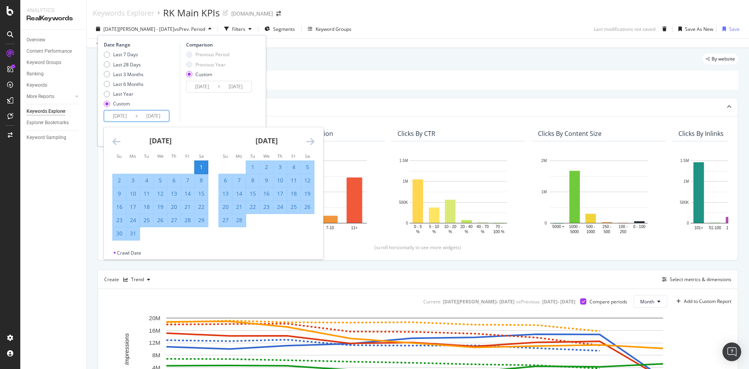
click at [113, 115] on input "2022/01/01" at bounding box center [119, 115] width 31 height 11
click at [117, 117] on input "2022/01/01" at bounding box center [119, 115] width 31 height 11
type input "2025/01/01"
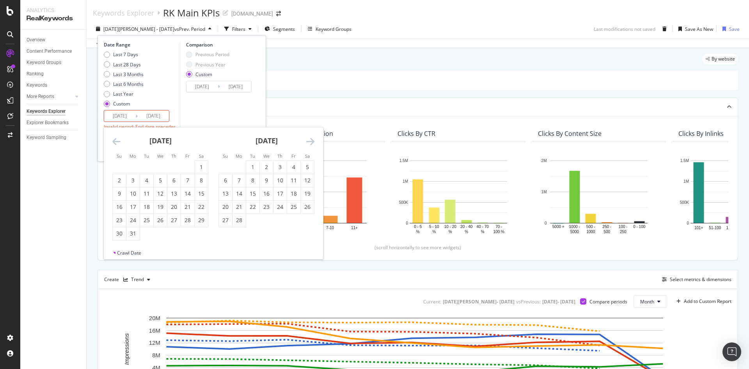
click at [150, 115] on input "2022/12/31" at bounding box center [153, 115] width 31 height 11
drag, startPoint x: 149, startPoint y: 114, endPoint x: 204, endPoint y: 121, distance: 55.4
click at [204, 121] on div "Date Range Last 7 Days Last 28 Days Last 3 Months Last 6 Months Last Year Custo…" at bounding box center [182, 88] width 156 height 95
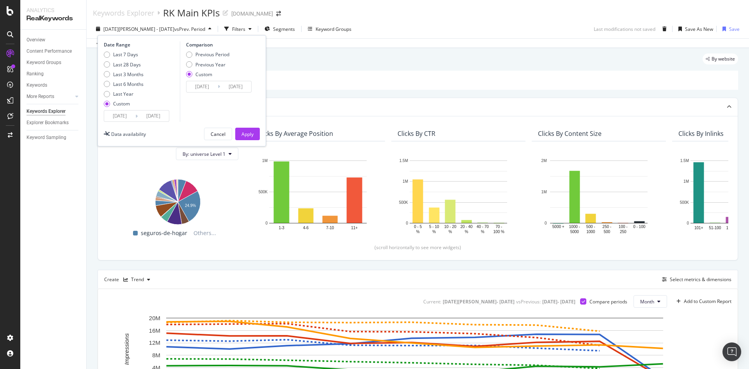
type input "2025/08/31"
click at [203, 120] on div "Comparison Previous Period Previous Year Custom 2022/01/01 Navigate forward to …" at bounding box center [217, 81] width 74 height 80
click at [244, 131] on div "Apply" at bounding box center [247, 134] width 12 height 7
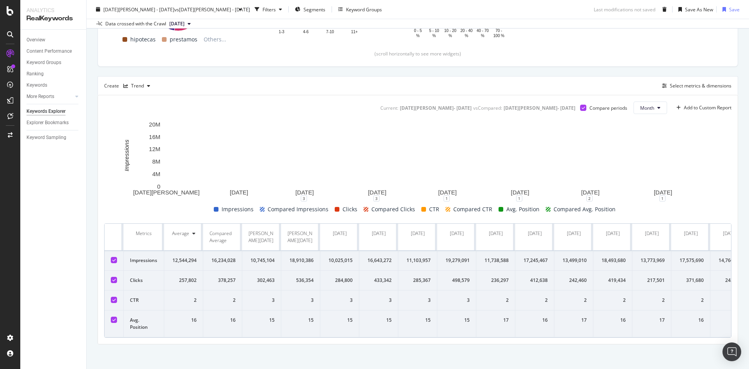
scroll to position [194, 0]
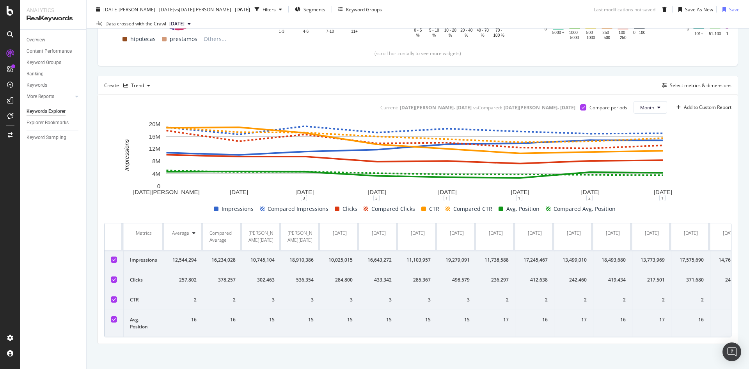
click at [103, 191] on div "Current: 2025 Jan. 1st - 2025 Aug. 31st vs Compared : 2022 Jan. 1st - 2022 Dec.…" at bounding box center [418, 219] width 640 height 248
click at [114, 300] on icon at bounding box center [114, 299] width 4 height 4
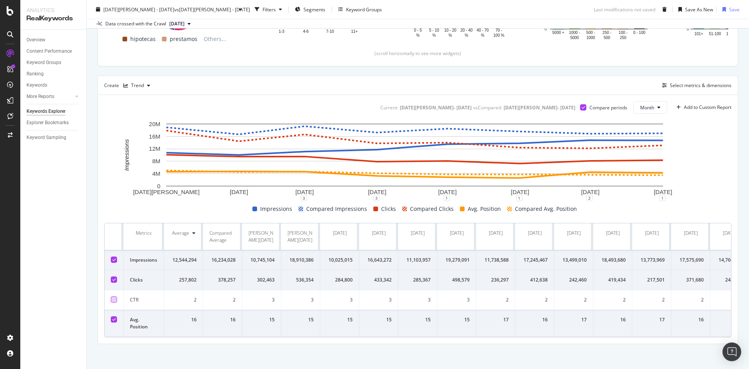
click at [115, 319] on icon at bounding box center [114, 319] width 4 height 4
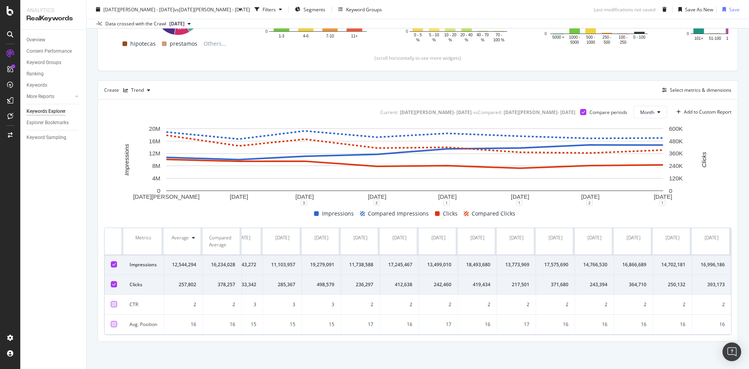
scroll to position [0, 0]
